Goal: Task Accomplishment & Management: Manage account settings

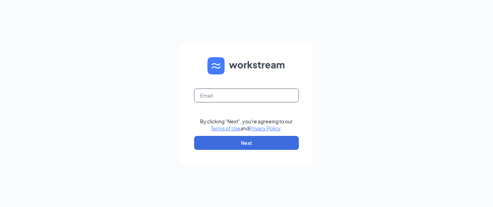
click at [236, 101] on input "text" at bounding box center [246, 96] width 105 height 14
type input "[EMAIL_ADDRESS][DOMAIN_NAME]"
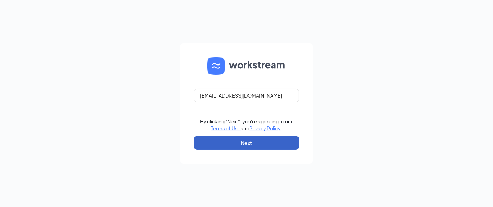
click at [253, 139] on button "Next" at bounding box center [246, 143] width 105 height 14
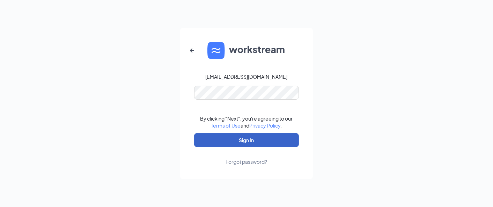
click at [276, 140] on button "Sign In" at bounding box center [246, 140] width 105 height 14
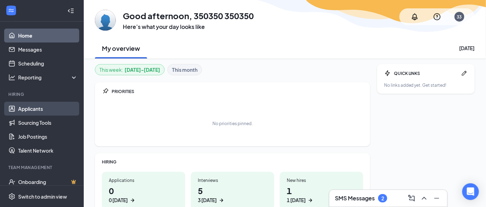
click at [39, 110] on link "Applicants" at bounding box center [48, 109] width 60 height 14
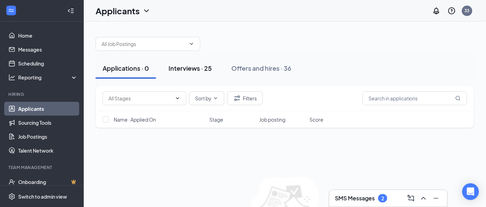
click at [200, 71] on div "Interviews · 25" at bounding box center [190, 68] width 43 height 9
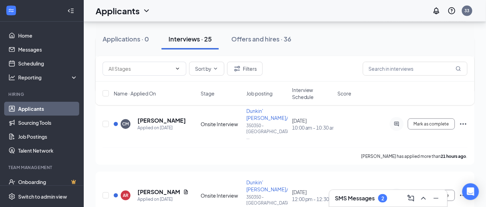
scroll to position [174, 0]
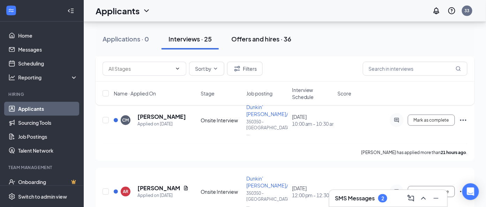
click at [259, 38] on div "Offers and hires · 36" at bounding box center [262, 39] width 60 height 9
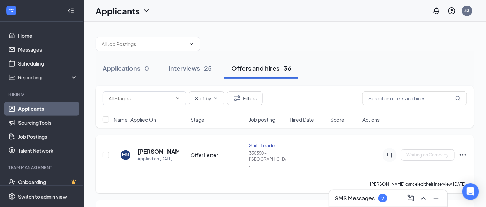
click at [462, 151] on icon "Ellipses" at bounding box center [463, 155] width 8 height 8
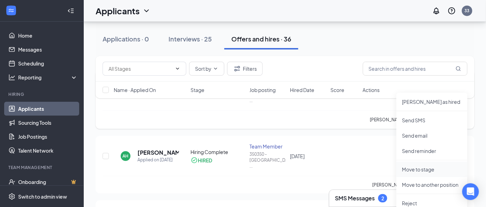
scroll to position [87, 0]
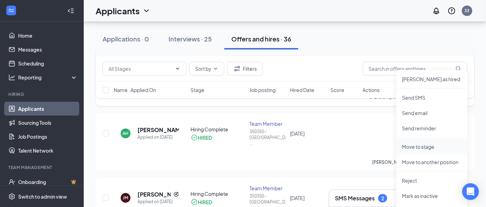
click at [433, 148] on p "Move to stage" at bounding box center [432, 147] width 60 height 7
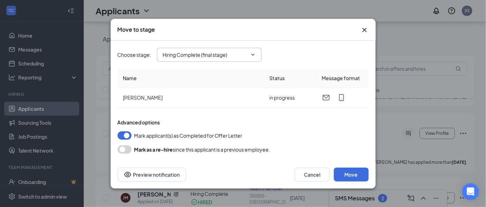
click at [249, 55] on span at bounding box center [252, 55] width 7 height 6
click at [254, 55] on icon "ChevronDown" at bounding box center [253, 55] width 6 height 6
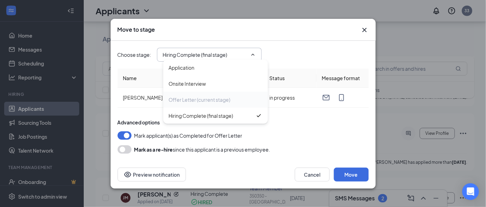
click at [226, 105] on div "Offer Letter (current stage)" at bounding box center [215, 100] width 105 height 16
click at [226, 87] on div "Onsite Interview" at bounding box center [216, 84] width 94 height 8
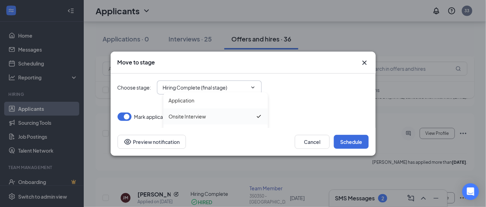
type input "Onsite Interview"
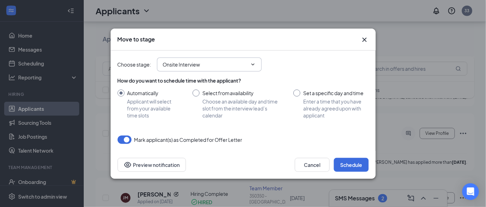
click at [251, 65] on span "Onsite Interview Application Onsite Interview Offer Letter (current stage) Hiri…" at bounding box center [209, 65] width 105 height 14
click at [250, 67] on icon "ChevronDown" at bounding box center [253, 65] width 6 height 6
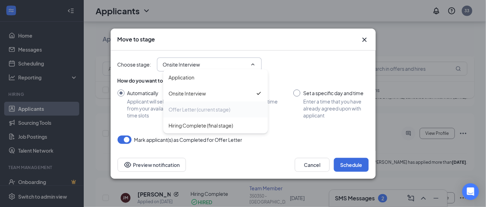
click at [244, 110] on div "Offer Letter (current stage)" at bounding box center [216, 110] width 94 height 8
drag, startPoint x: 212, startPoint y: 111, endPoint x: 208, endPoint y: 112, distance: 3.9
click at [208, 112] on div "Offer Letter (current stage)" at bounding box center [200, 110] width 62 height 8
click at [302, 76] on div "How do you want to schedule time with the applicant? Automatically Applicant wi…" at bounding box center [243, 99] width 251 height 50
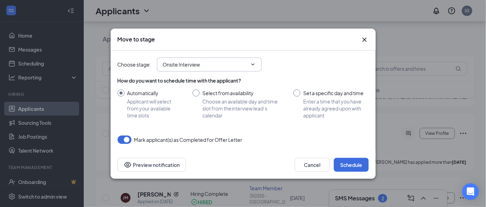
click at [255, 67] on span "Onsite Interview Application Onsite Interview Offer Letter (current stage) Hiri…" at bounding box center [209, 65] width 105 height 14
click at [257, 65] on span "Onsite Interview Application Onsite Interview Offer Letter (current stage) Hiri…" at bounding box center [209, 65] width 105 height 14
click at [254, 65] on icon "ChevronDown" at bounding box center [253, 65] width 6 height 6
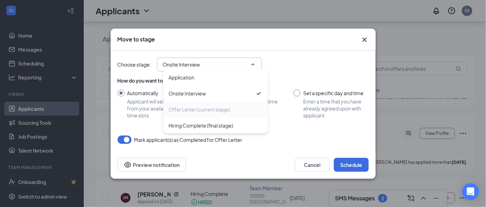
click at [232, 114] on div "Offer Letter (current stage)" at bounding box center [215, 110] width 105 height 16
click at [241, 111] on div "Offer Letter (current stage)" at bounding box center [216, 110] width 94 height 8
click at [362, 38] on icon "Cross" at bounding box center [365, 40] width 8 height 8
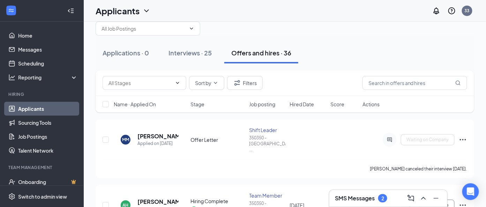
scroll to position [0, 0]
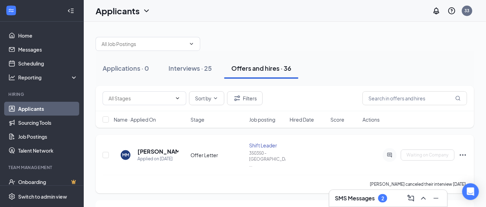
click at [462, 152] on icon "Ellipses" at bounding box center [463, 155] width 8 height 8
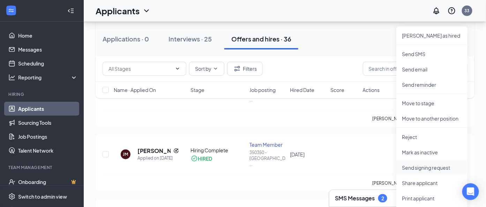
scroll to position [174, 0]
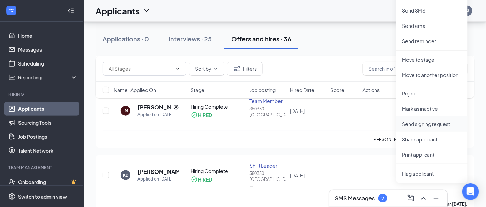
click at [440, 122] on p "Send signing request" at bounding box center [432, 124] width 60 height 7
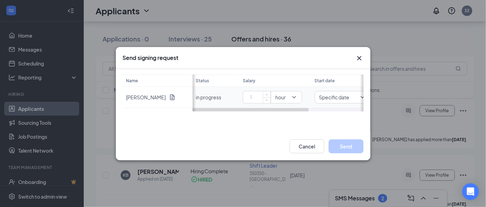
click at [262, 97] on input at bounding box center [258, 97] width 24 height 10
type input "14"
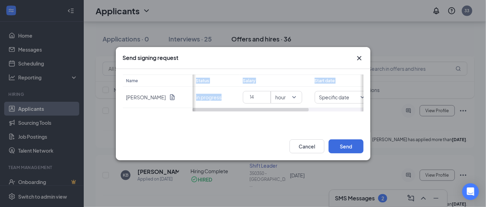
drag, startPoint x: 261, startPoint y: 108, endPoint x: 245, endPoint y: 116, distance: 18.1
click at [245, 116] on div "Name Melanie Mayberry Status Salary Start date in progress 14 hour Specific dat…" at bounding box center [243, 101] width 255 height 64
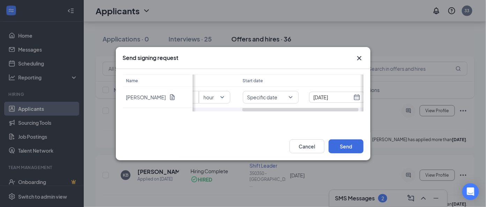
scroll to position [0, 73]
drag, startPoint x: 252, startPoint y: 110, endPoint x: 303, endPoint y: 113, distance: 50.7
click at [303, 113] on div "Name Melanie Mayberry Status Salary Start date in progress 14 hour Specific dat…" at bounding box center [243, 101] width 255 height 64
click at [286, 95] on span "Specific date" at bounding box center [269, 97] width 47 height 7
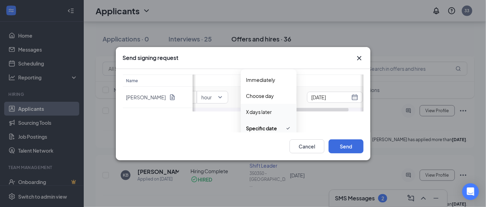
click at [276, 108] on span "X days later" at bounding box center [269, 112] width 45 height 8
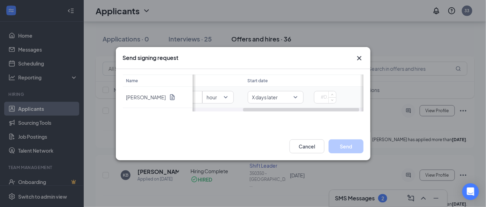
click at [321, 98] on input at bounding box center [326, 97] width 19 height 10
type input "2"
drag, startPoint x: 294, startPoint y: 107, endPoint x: 274, endPoint y: 113, distance: 20.9
click at [274, 113] on div "Name Melanie Mayberry Status Salary Start date in progress 14 hour X days later…" at bounding box center [243, 101] width 255 height 64
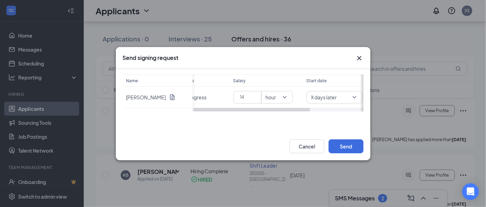
scroll to position [0, 0]
drag, startPoint x: 278, startPoint y: 110, endPoint x: 169, endPoint y: 131, distance: 110.7
click at [169, 131] on div "Name Melanie Mayberry Status Salary Start date in progress 14 hour X days later…" at bounding box center [243, 101] width 255 height 64
click at [314, 129] on div "Name Melanie Mayberry Status Salary Start date in progress 14 hour X days later…" at bounding box center [243, 101] width 255 height 64
click at [340, 144] on button "Send" at bounding box center [346, 147] width 35 height 14
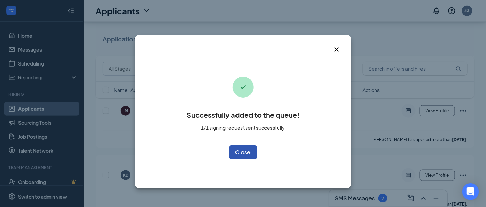
click at [239, 154] on button "OK" at bounding box center [243, 153] width 29 height 14
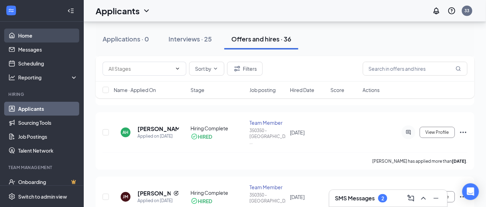
scroll to position [87, 0]
